Goal: Check status: Check status

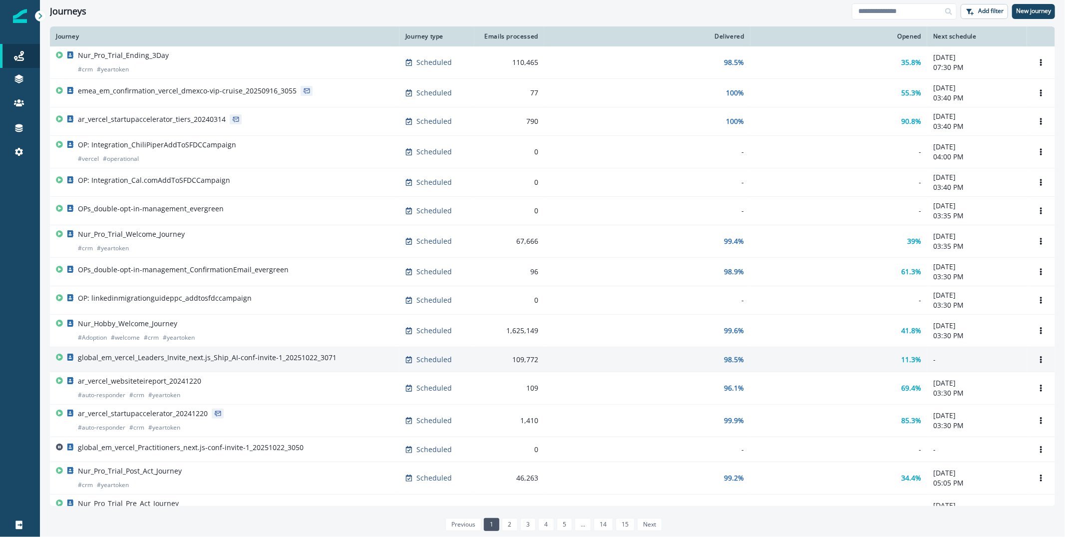
click at [185, 356] on p "global_em_vercel_Leaders_Invite_next.js_Ship_AI-conf-invite-1_20251022_3071" at bounding box center [207, 358] width 259 height 10
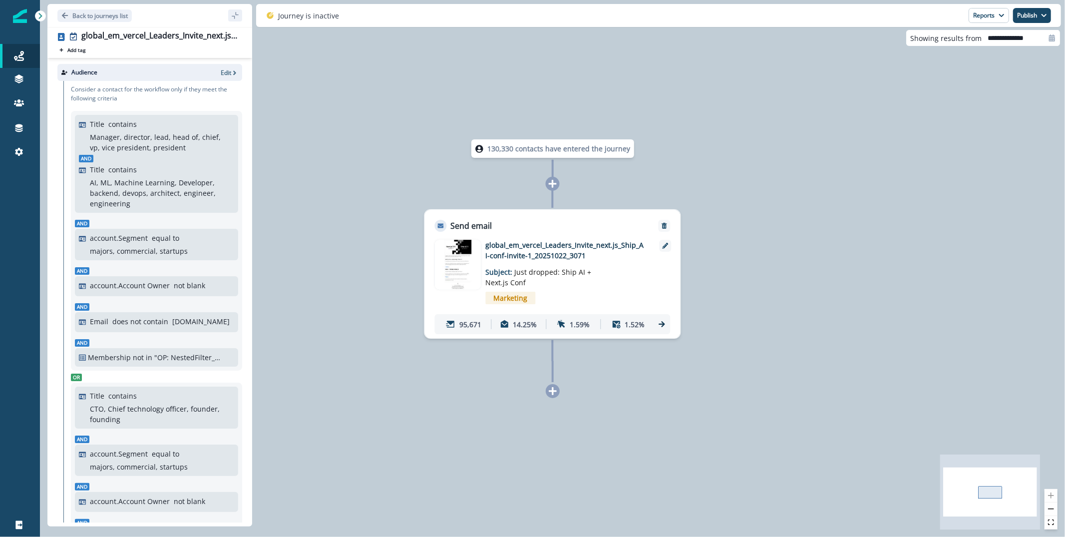
click at [454, 265] on img at bounding box center [458, 265] width 46 height 50
click at [92, 12] on p "Back to journeys list" at bounding box center [99, 15] width 55 height 8
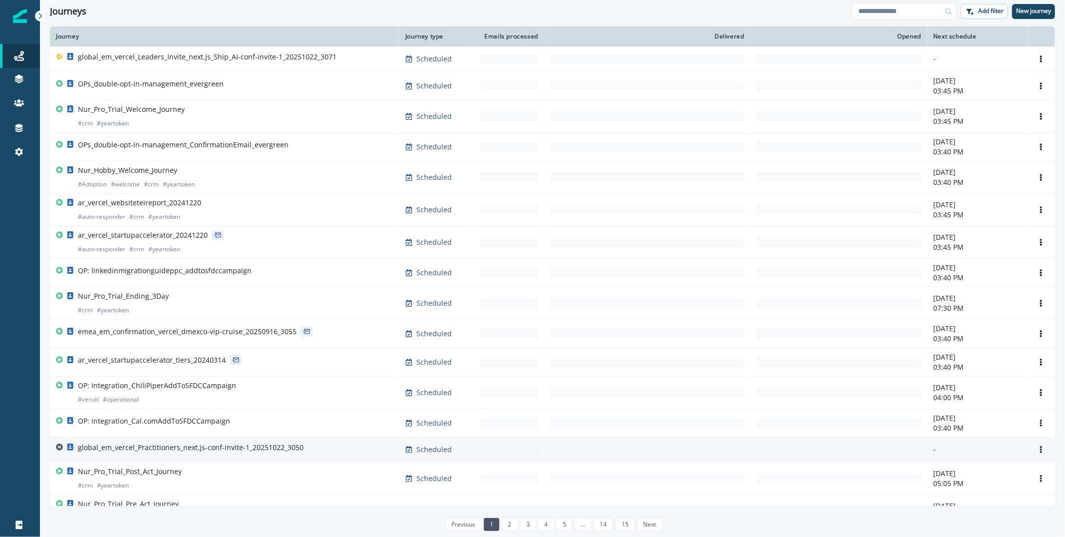
click at [183, 450] on p "global_em_vercel_Practitioners_next.js-conf-invite-1_20251022_3050" at bounding box center [191, 447] width 226 height 10
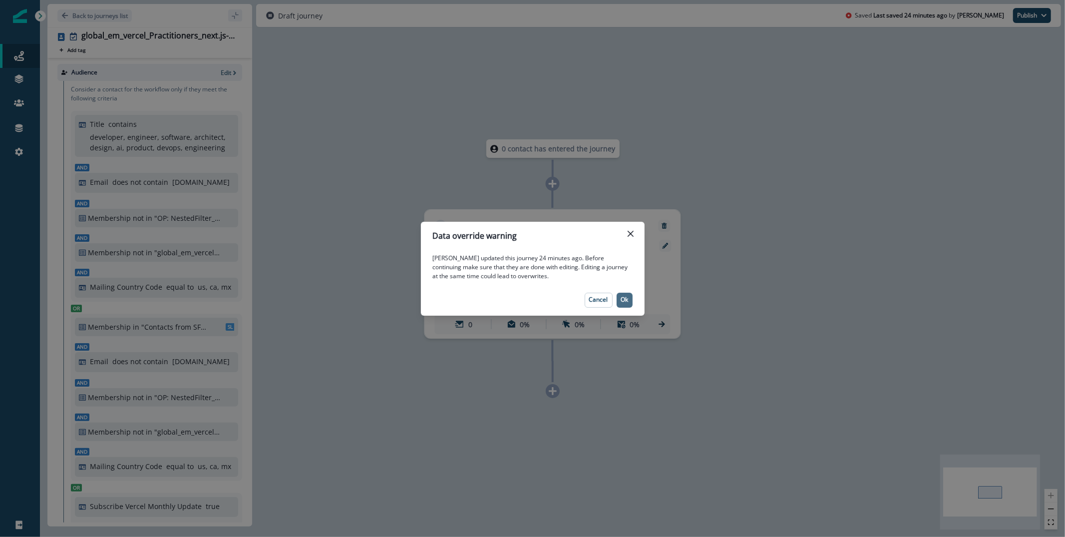
click at [625, 298] on p "Ok" at bounding box center [624, 299] width 7 height 7
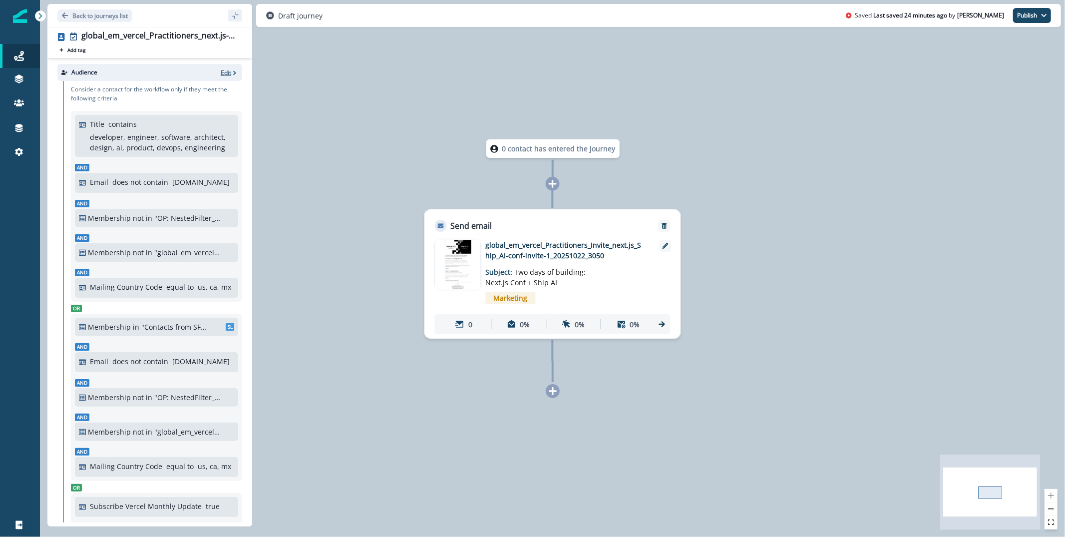
click at [231, 74] on icon "button" at bounding box center [234, 72] width 7 height 7
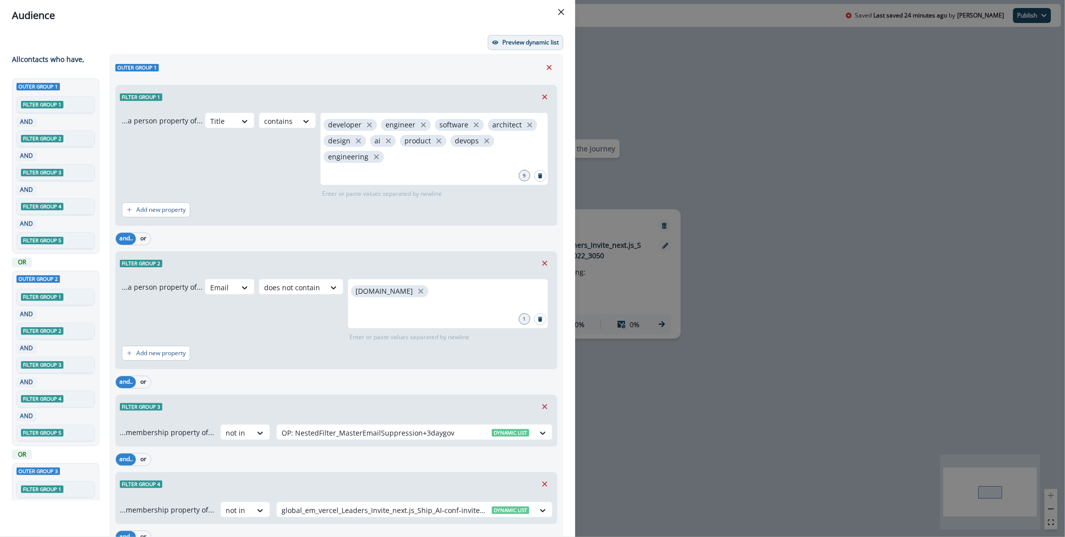
click at [507, 39] on p "Preview dynamic list" at bounding box center [530, 42] width 56 height 7
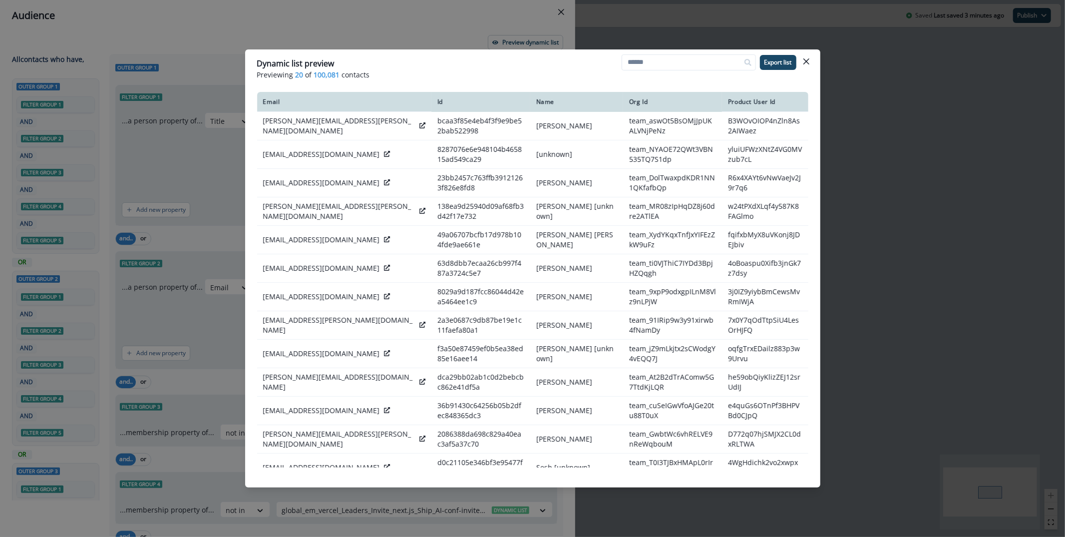
click at [815, 59] on header "Dynamic list preview Previewing 20 of 100,081 contacts Export list" at bounding box center [532, 68] width 575 height 38
click at [808, 59] on icon "Close" at bounding box center [806, 61] width 6 height 6
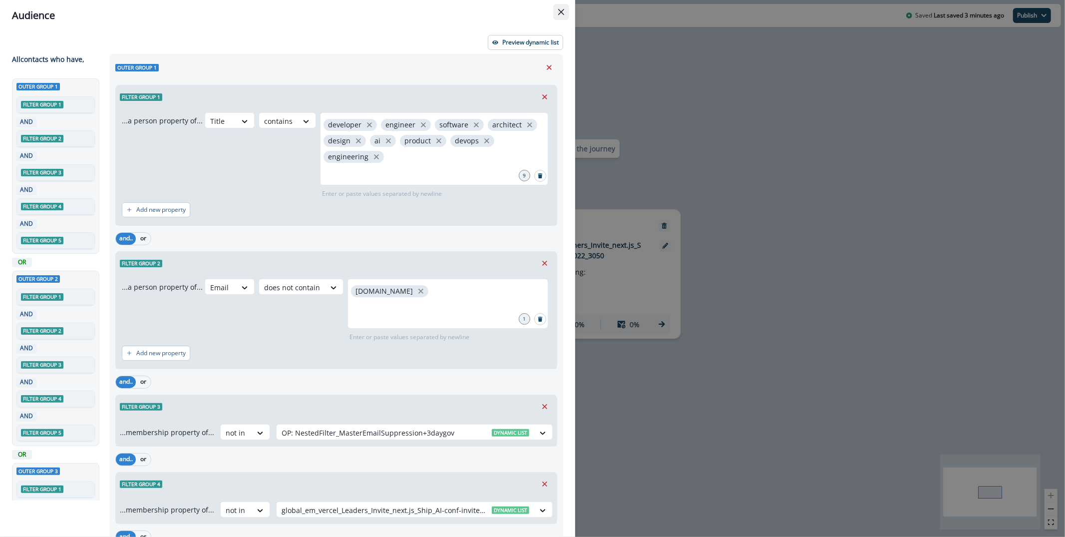
click at [560, 14] on icon "Close" at bounding box center [561, 12] width 6 height 6
